Goal: Information Seeking & Learning: Learn about a topic

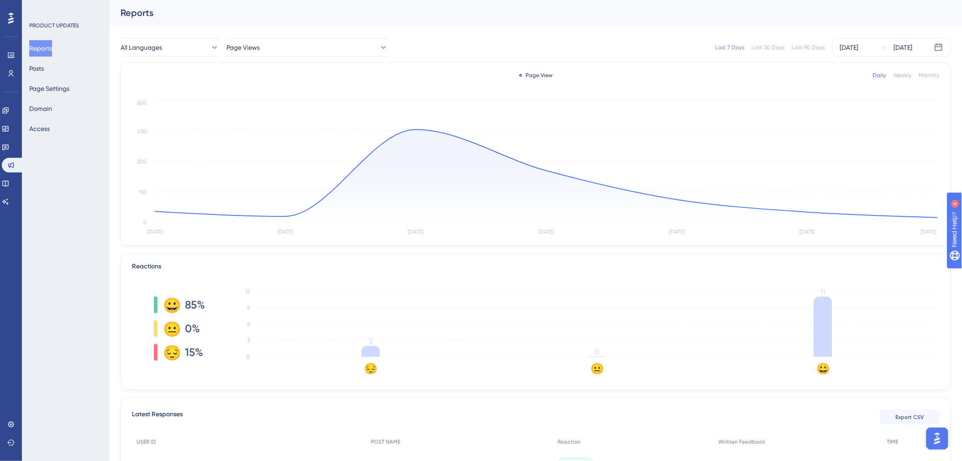
click at [759, 47] on div "Last 30 Days" at bounding box center [768, 47] width 33 height 7
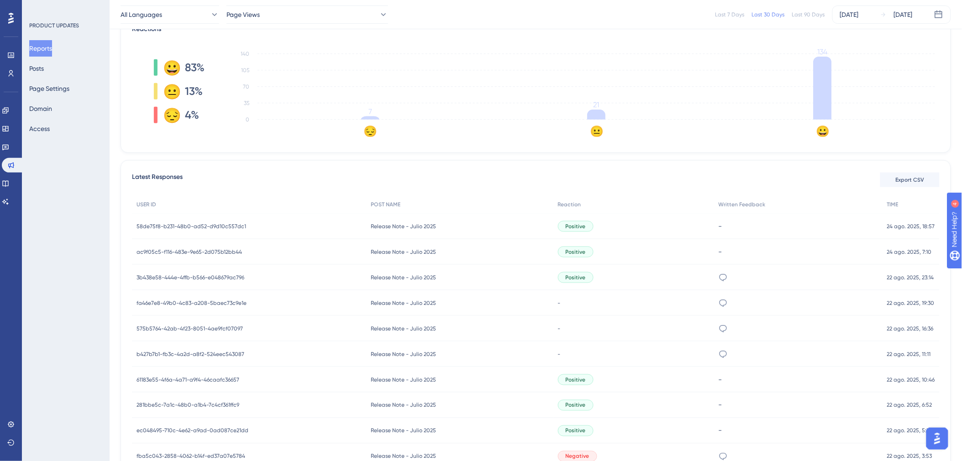
scroll to position [253, 0]
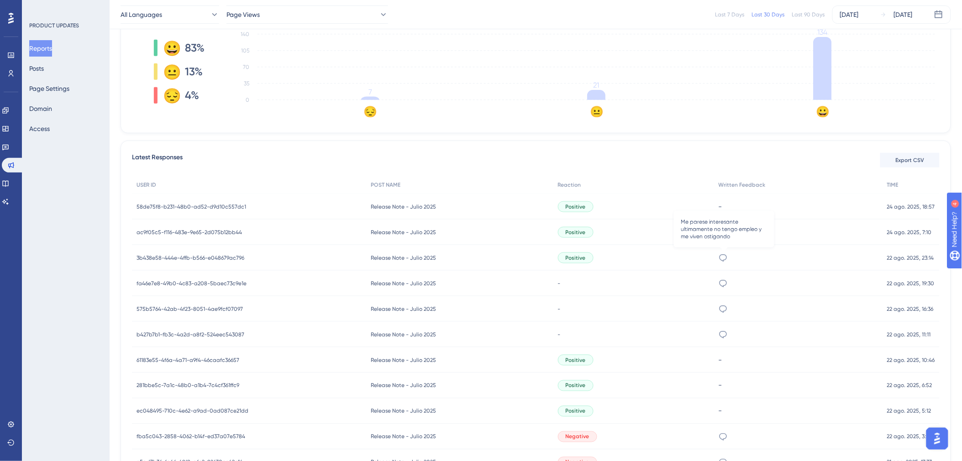
click at [724, 258] on icon at bounding box center [723, 257] width 9 height 9
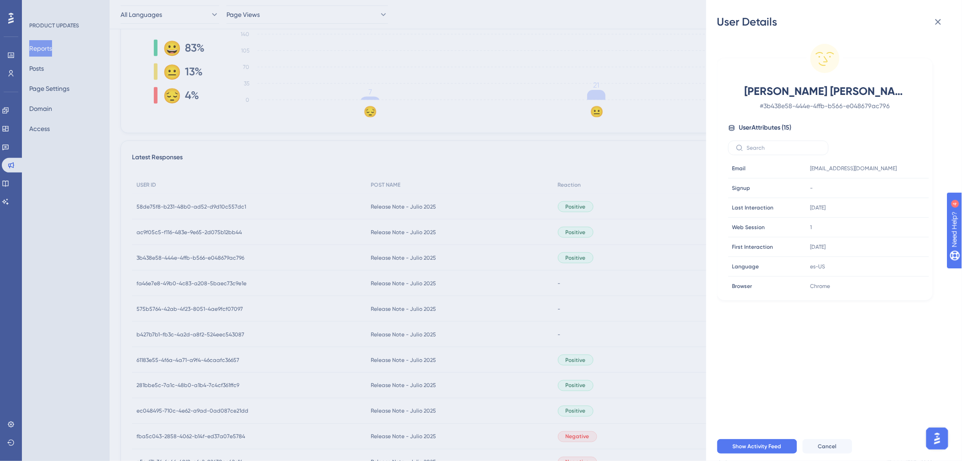
click at [668, 258] on div "User Details [PERSON_NAME] [PERSON_NAME] # 3b438e58-444e-4ffb-b566-e048679ac796…" at bounding box center [481, 230] width 962 height 461
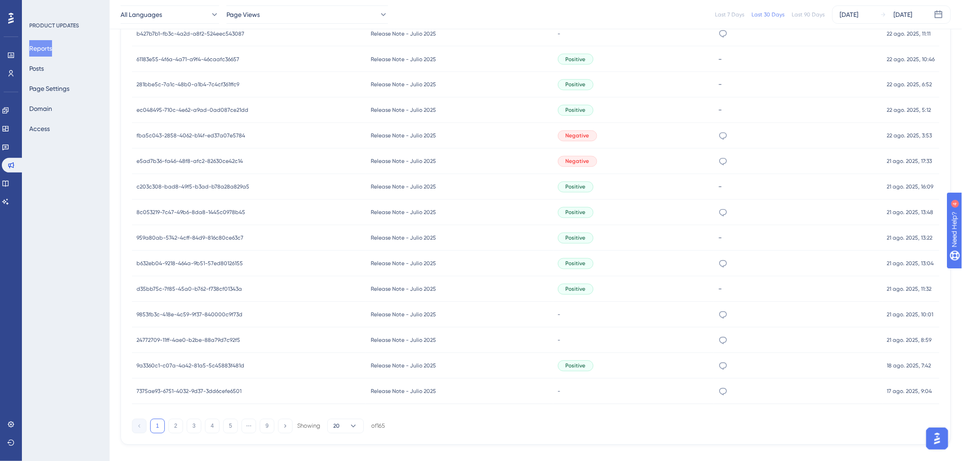
scroll to position [568, 0]
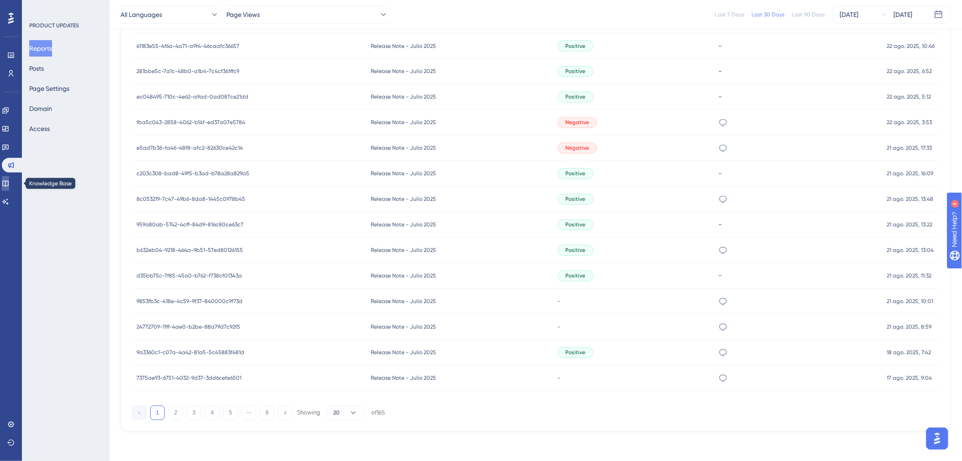
click at [8, 181] on icon at bounding box center [5, 184] width 6 height 6
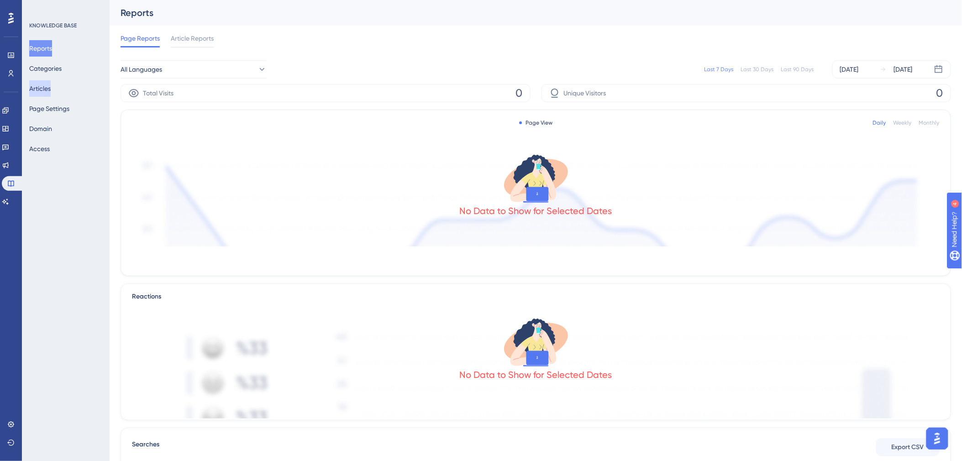
click at [51, 90] on button "Articles" at bounding box center [39, 88] width 21 height 16
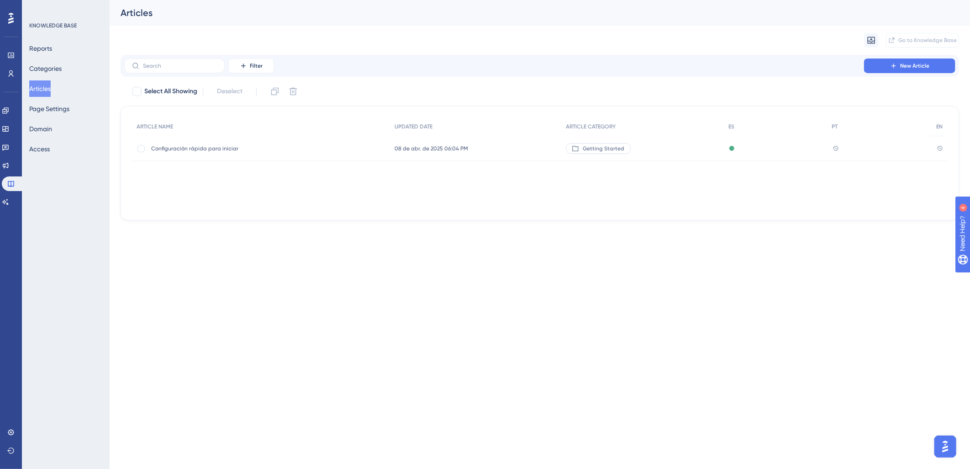
click at [243, 149] on span "Configuración rápida para iniciar" at bounding box center [224, 148] width 146 height 7
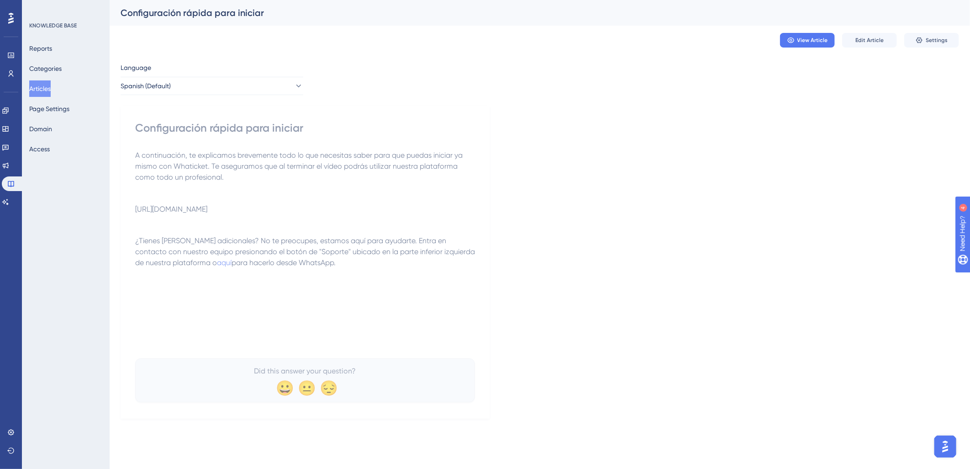
click at [43, 90] on button "Articles" at bounding box center [39, 88] width 21 height 16
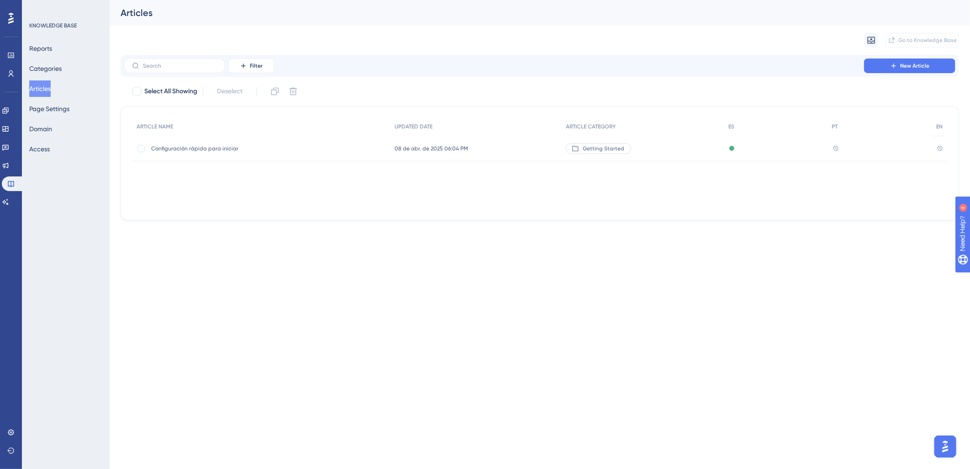
click at [649, 0] on html "Performance Users Engagement Widgets Feedback Product Updates Knowledge Base AI…" at bounding box center [485, 0] width 970 height 0
